Goal: Task Accomplishment & Management: Complete application form

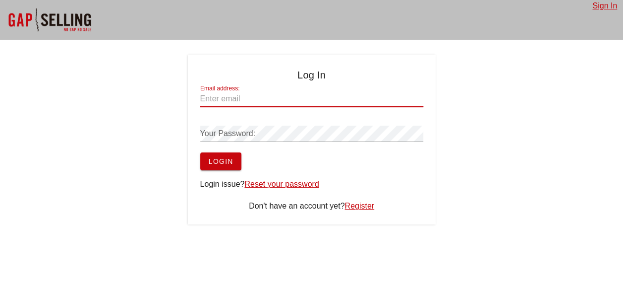
click at [252, 106] on input "Email address:" at bounding box center [311, 99] width 223 height 16
type input "[EMAIL_ADDRESS][DOMAIN_NAME]"
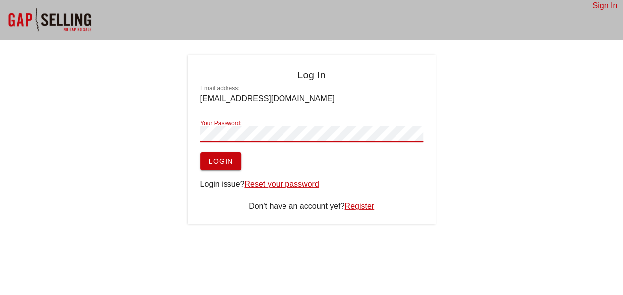
click at [200, 152] on button "Login" at bounding box center [220, 161] width 41 height 18
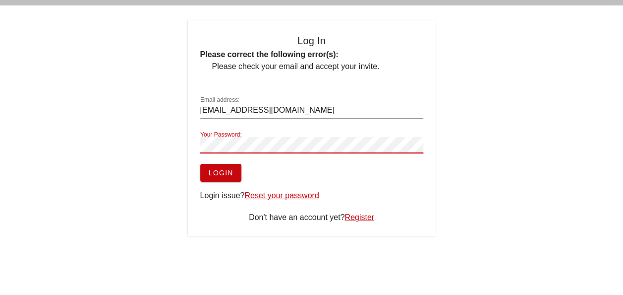
scroll to position [50, 0]
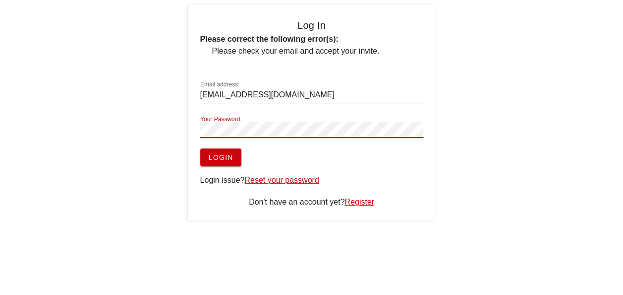
click at [380, 195] on div "Log In Please correct the following error(s): Please check your email and accep…" at bounding box center [312, 112] width 248 height 215
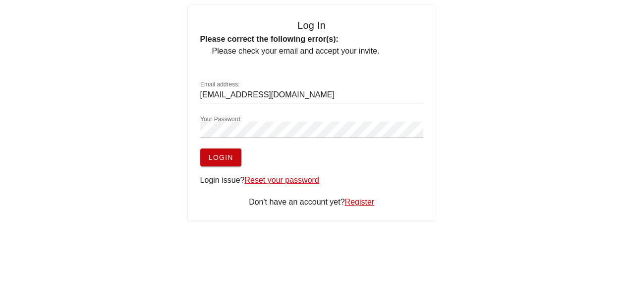
click at [370, 194] on div "Log In Please correct the following error(s): Please check your email and accep…" at bounding box center [312, 112] width 248 height 215
click at [417, 150] on form "Please correct the following error(s): Please check your email and accept your …" at bounding box center [311, 99] width 223 height 133
click at [357, 207] on div "Don't have an account yet? Register" at bounding box center [311, 202] width 223 height 12
click at [358, 200] on link "Register" at bounding box center [360, 201] width 30 height 8
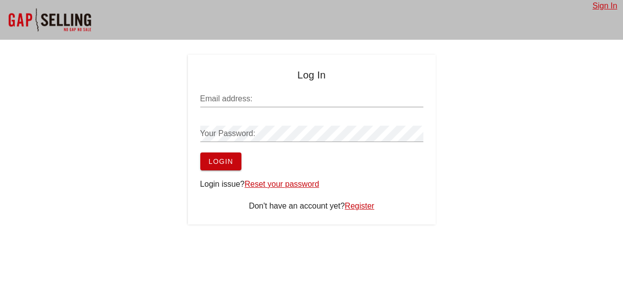
click at [387, 95] on input "Email address:" at bounding box center [311, 99] width 223 height 16
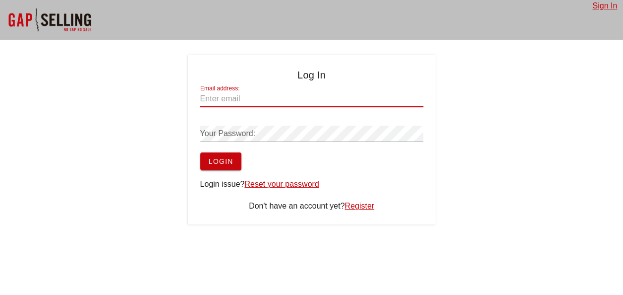
click at [496, 135] on div "Log In Email address: Your Password: Login Login issue? Reset your password Don…" at bounding box center [311, 140] width 623 height 170
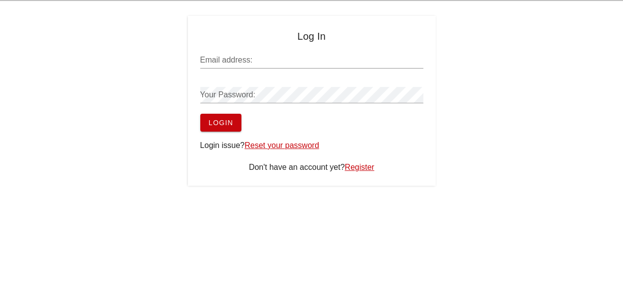
scroll to position [50, 0]
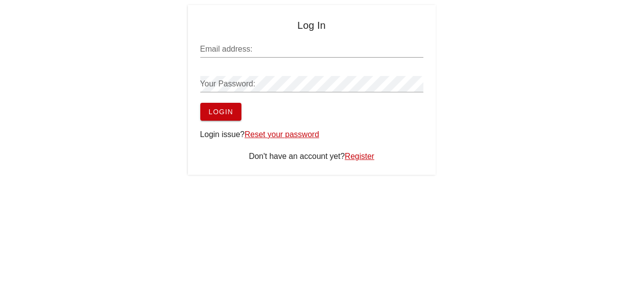
click at [355, 159] on link "Register" at bounding box center [360, 156] width 30 height 8
